Goal: Check status: Check status

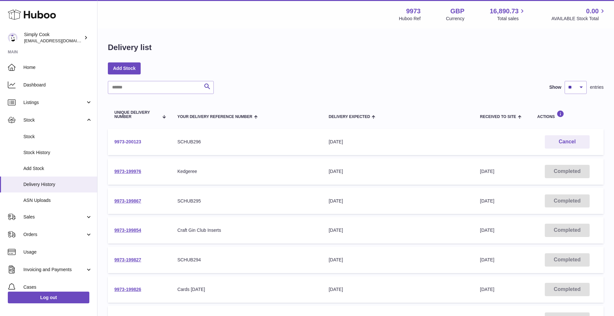
click at [133, 143] on link "9973-200123" at bounding box center [127, 141] width 27 height 5
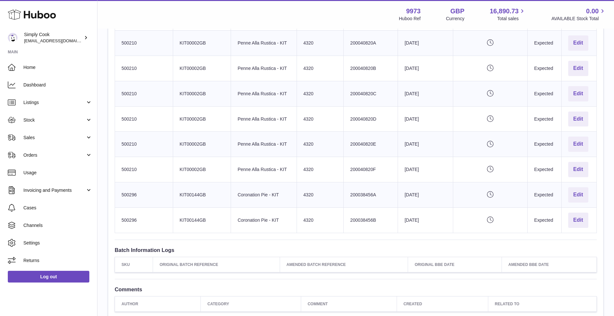
scroll to position [694, 0]
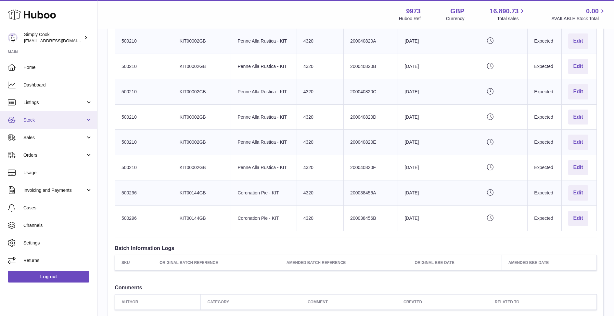
click at [35, 119] on span "Stock" at bounding box center [54, 120] width 62 height 6
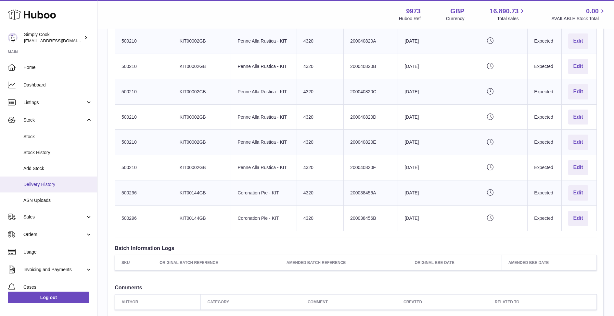
click at [52, 182] on span "Delivery History" at bounding box center [57, 184] width 69 height 6
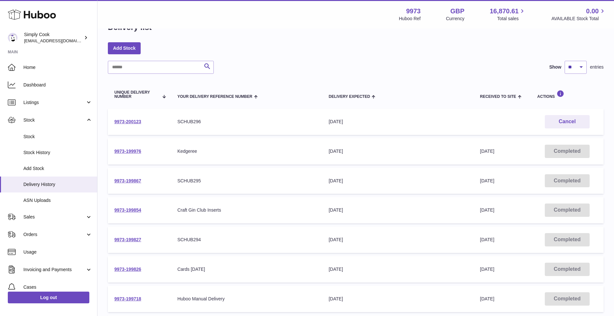
scroll to position [32, 0]
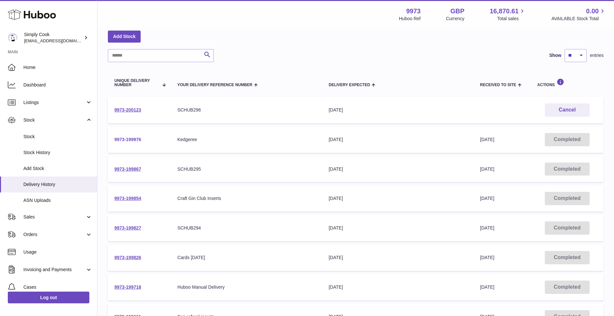
click at [131, 139] on link "9973-199976" at bounding box center [127, 139] width 27 height 5
click at [130, 169] on link "9973-199867" at bounding box center [127, 168] width 27 height 5
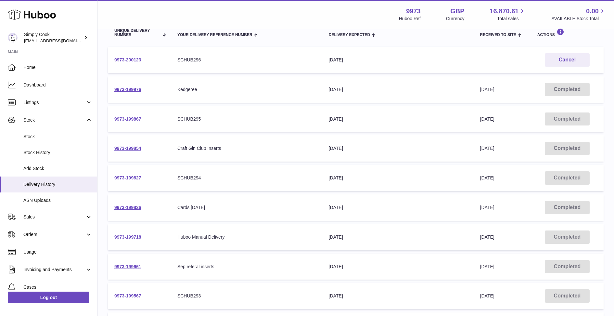
scroll to position [85, 0]
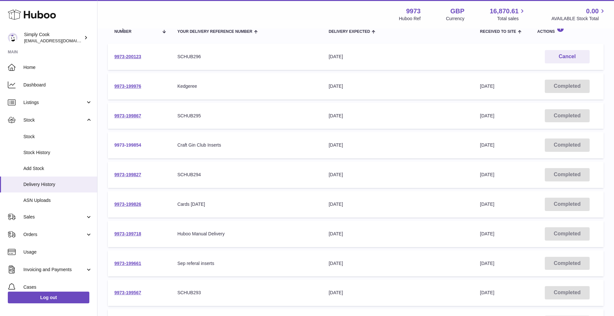
click at [131, 142] on link "9973-199854" at bounding box center [127, 144] width 27 height 5
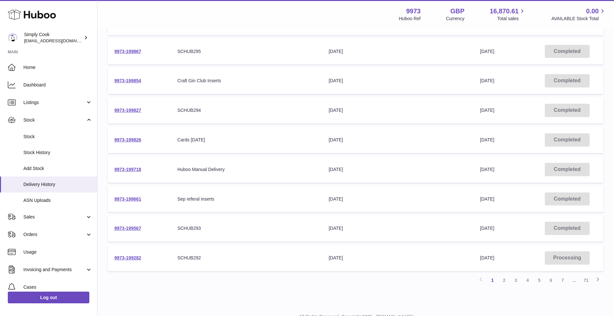
scroll to position [156, 0]
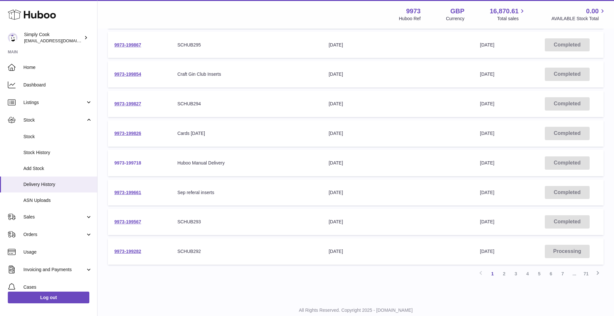
click at [125, 162] on link "9973-199718" at bounding box center [127, 162] width 27 height 5
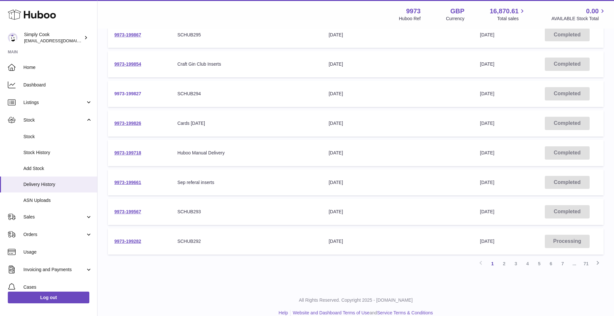
scroll to position [170, 0]
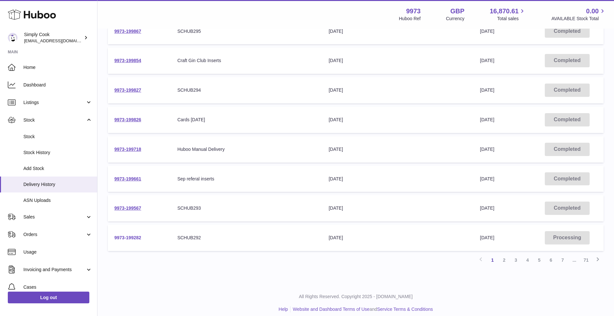
click at [130, 237] on link "9973-199282" at bounding box center [127, 237] width 27 height 5
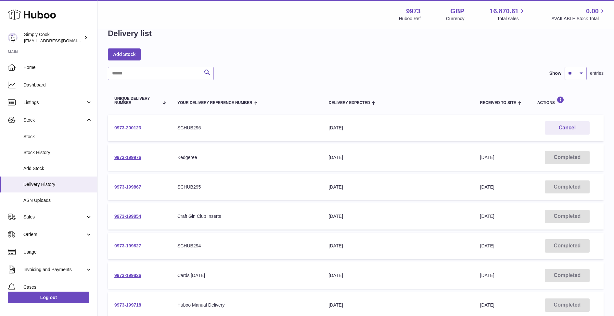
scroll to position [18, 0]
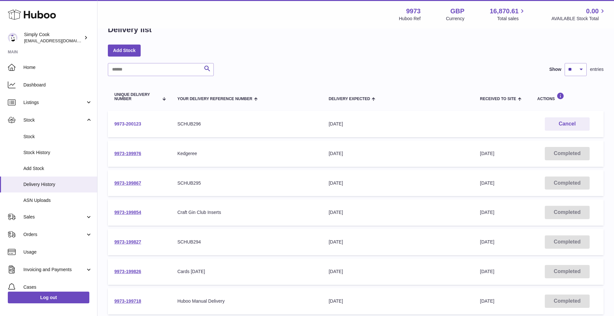
click at [134, 125] on link "9973-200123" at bounding box center [127, 123] width 27 height 5
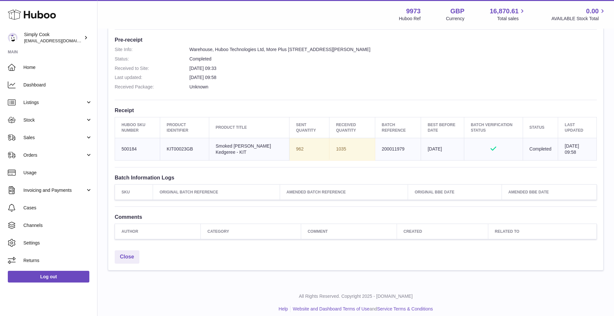
scroll to position [172, 0]
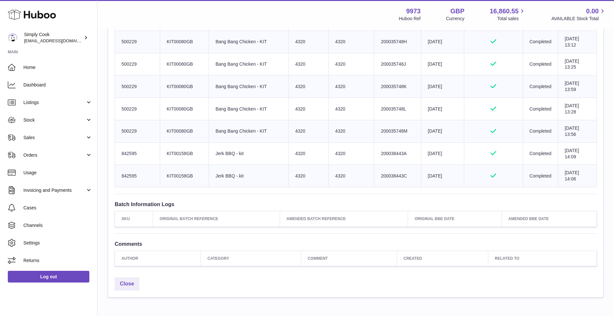
scroll to position [678, 0]
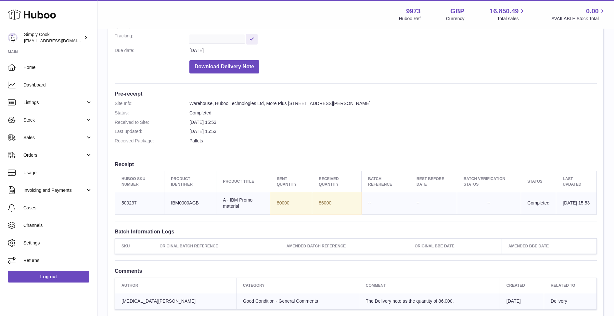
scroll to position [114, 0]
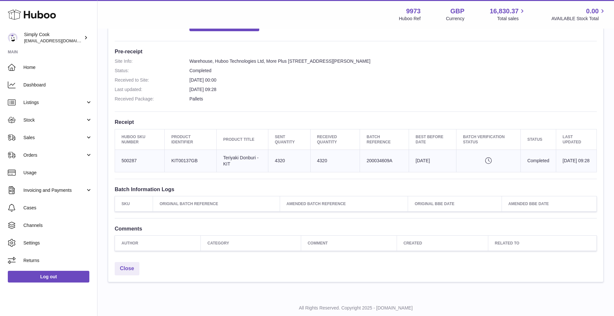
scroll to position [153, 0]
